Goal: Task Accomplishment & Management: Use online tool/utility

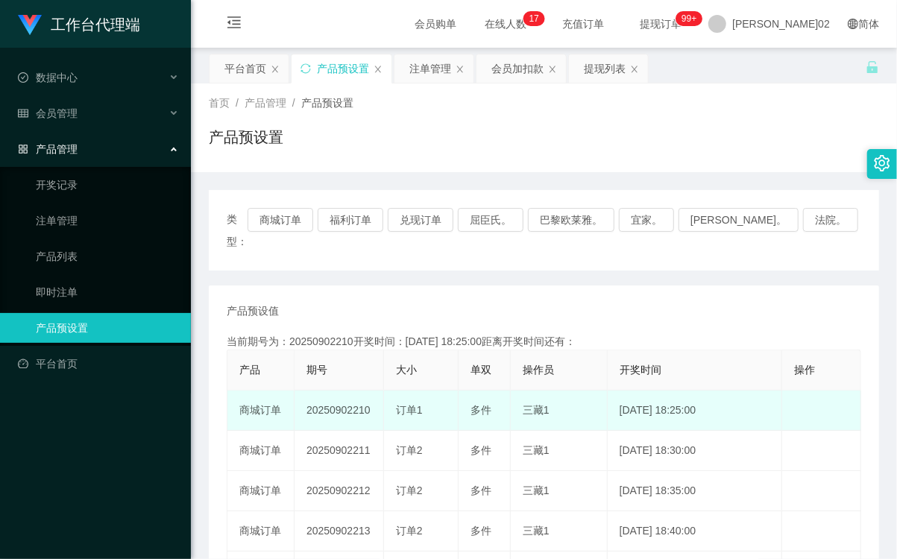
click at [341, 391] on td "20250902210" at bounding box center [338, 411] width 89 height 40
copy td "20250902210"
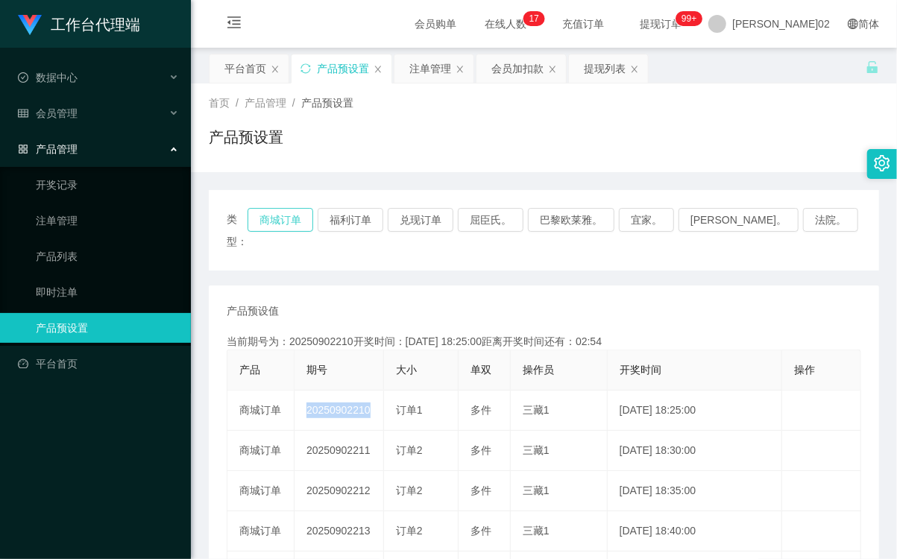
click at [313, 221] on button "商城订单" at bounding box center [280, 220] width 66 height 24
click at [297, 219] on button "商城订单" at bounding box center [280, 220] width 66 height 24
click at [313, 224] on button "商城订单" at bounding box center [280, 220] width 66 height 24
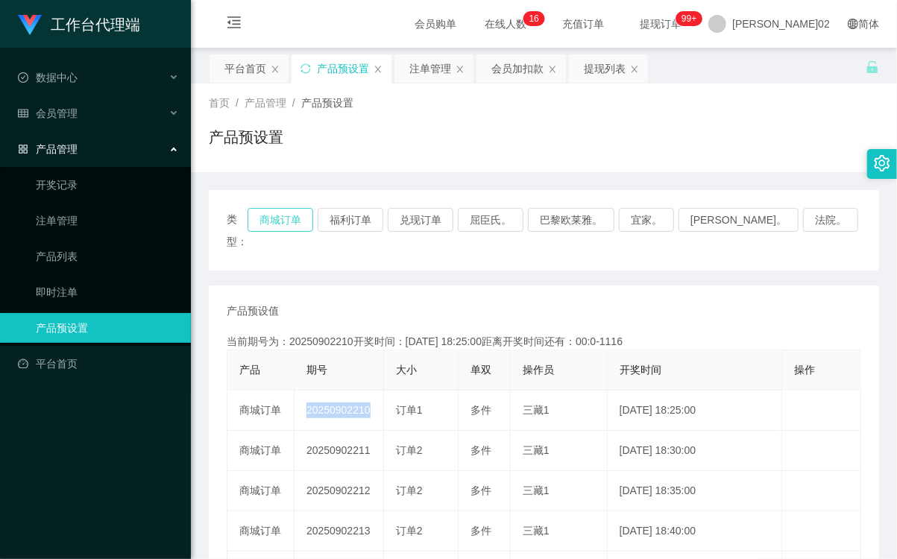
click at [313, 224] on button "商城订单" at bounding box center [280, 220] width 66 height 24
click at [313, 225] on button "商城订单" at bounding box center [280, 220] width 66 height 24
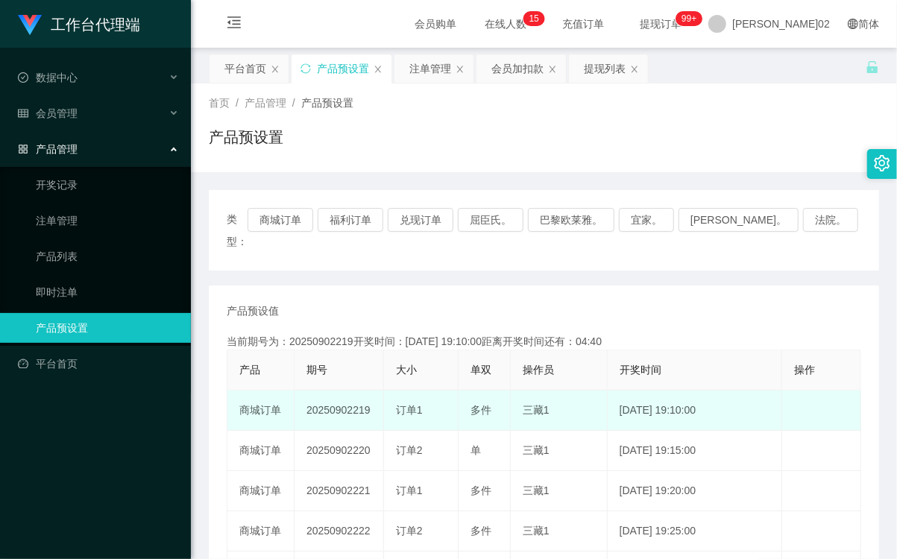
click at [347, 393] on td "20250902219" at bounding box center [338, 411] width 89 height 40
copy td "20250902219"
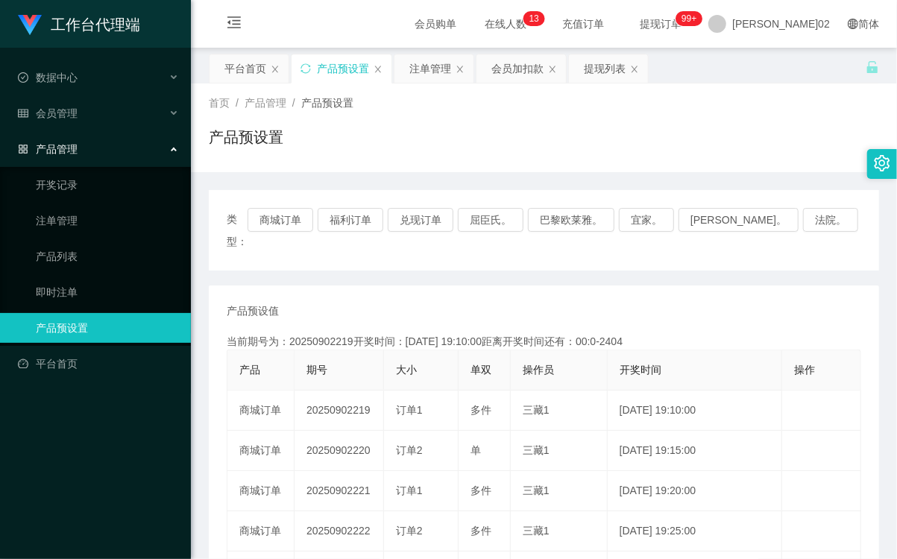
click at [682, 130] on div "产品预设置" at bounding box center [544, 143] width 670 height 34
click at [313, 224] on button "商城订单" at bounding box center [280, 220] width 66 height 24
click at [288, 224] on button "商城订单" at bounding box center [280, 220] width 66 height 24
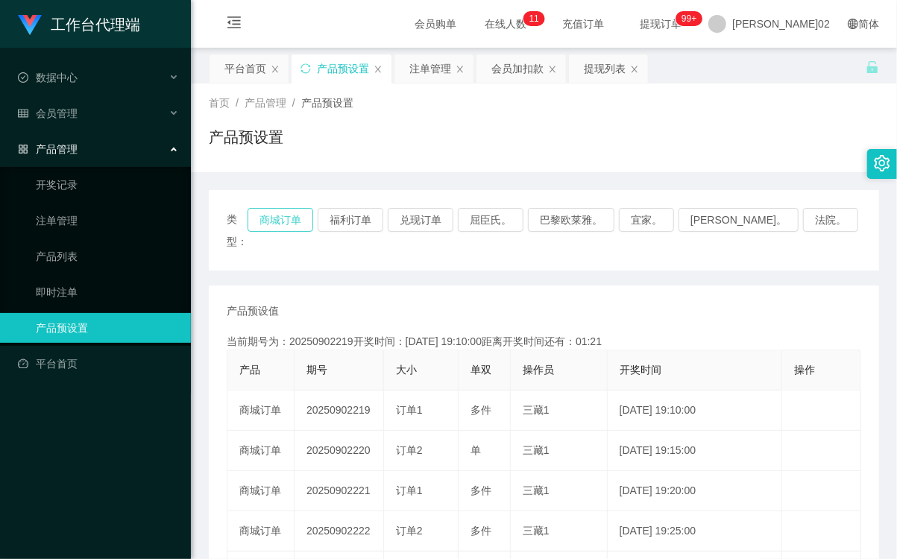
click at [310, 217] on button "商城订单" at bounding box center [280, 220] width 66 height 24
click at [479, 303] on div "产品预设值 添加期号" at bounding box center [544, 311] width 634 height 16
click at [306, 217] on button "商城订单" at bounding box center [280, 220] width 66 height 24
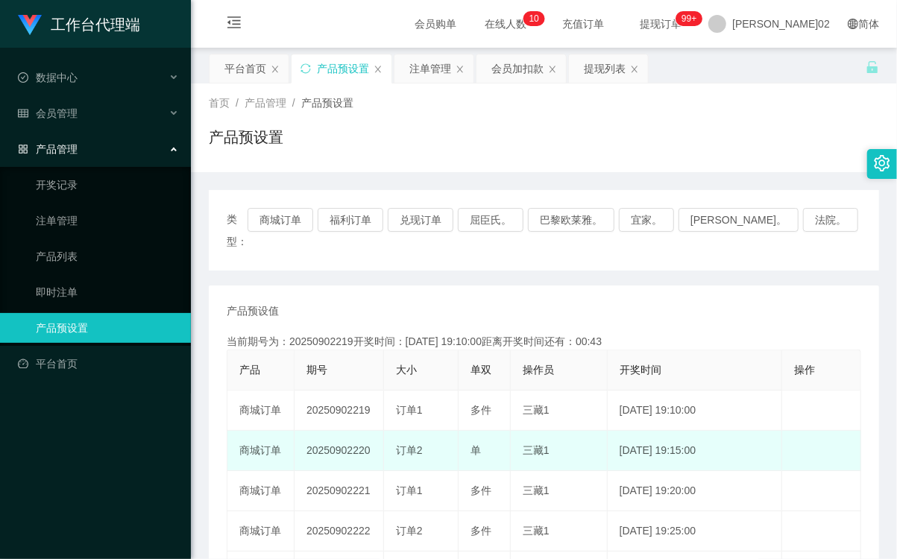
click at [352, 431] on td "20250902220" at bounding box center [338, 451] width 89 height 40
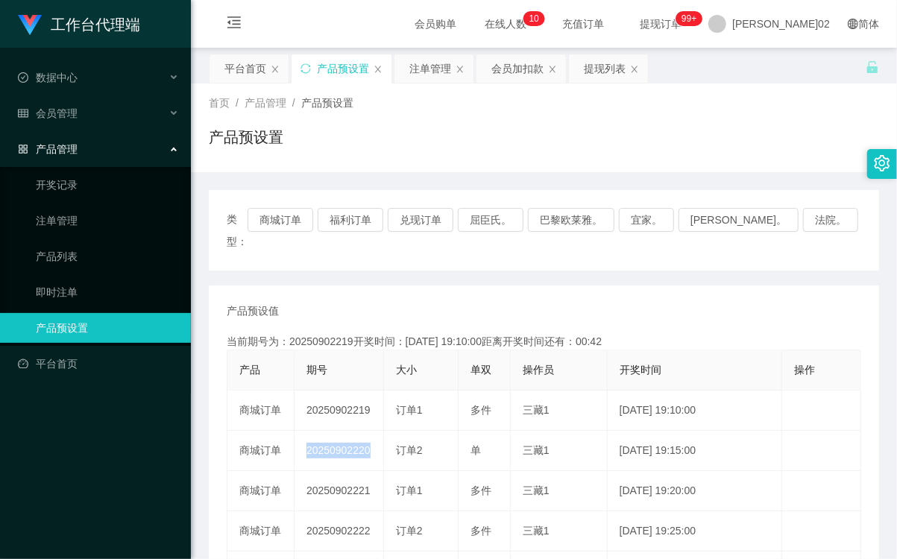
copy td "20250902220"
